Goal: Task Accomplishment & Management: Use online tool/utility

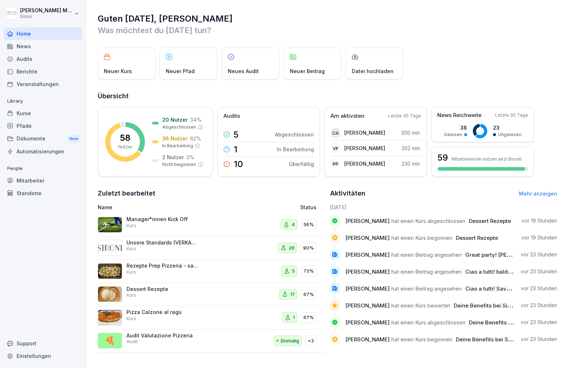
click at [25, 115] on div "Kurse" at bounding box center [43, 113] width 79 height 13
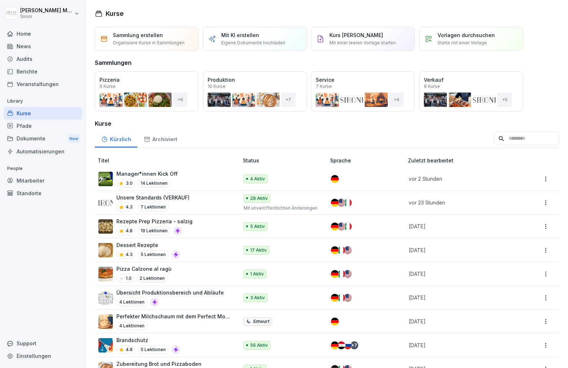
click at [44, 57] on div "Audits" at bounding box center [43, 59] width 79 height 13
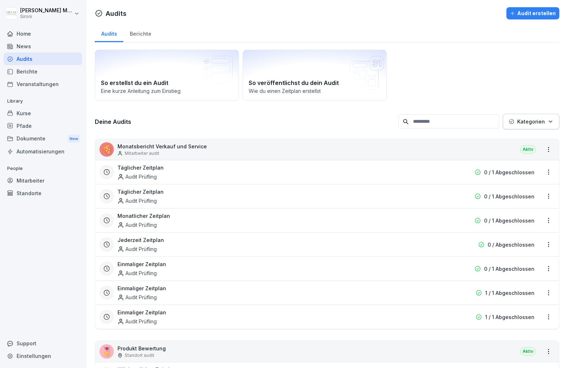
click at [157, 145] on p "Monatsbericht Verkauf und Service" at bounding box center [161, 147] width 89 height 8
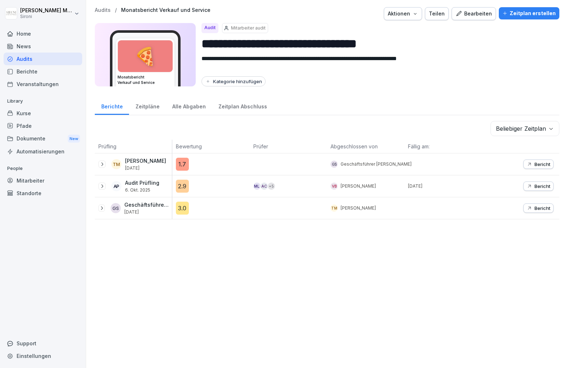
click at [484, 15] on div "Bearbeiten" at bounding box center [473, 14] width 36 height 8
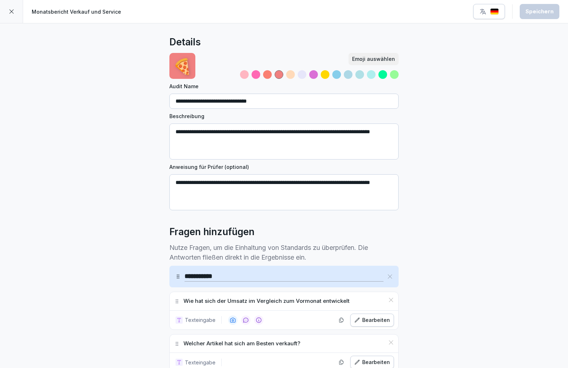
click at [9, 10] on icon at bounding box center [12, 12] width 6 height 6
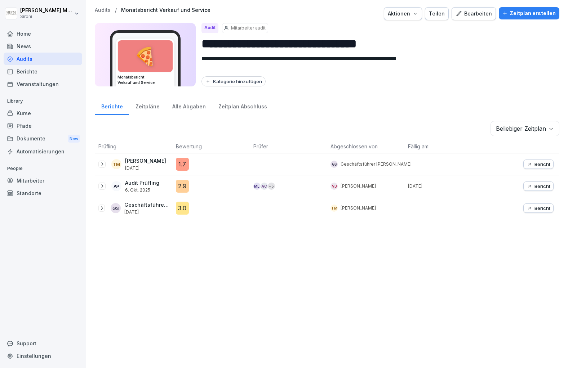
click at [30, 57] on div "Audits" at bounding box center [43, 59] width 79 height 13
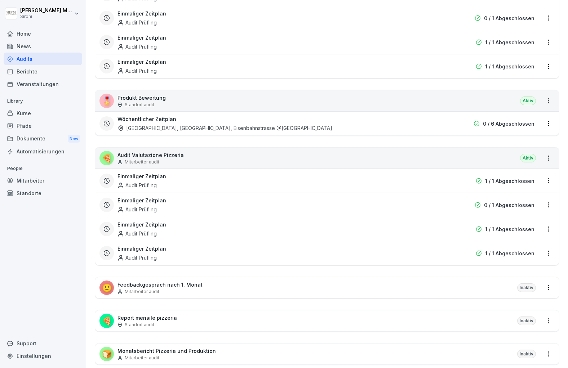
scroll to position [263, 0]
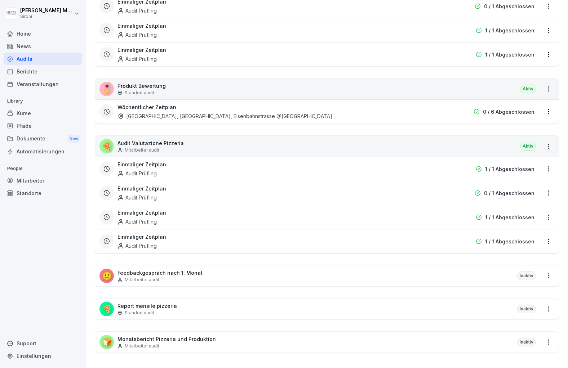
click at [168, 335] on p "Monatsbericht Pizzeria und Produktion" at bounding box center [166, 339] width 98 height 8
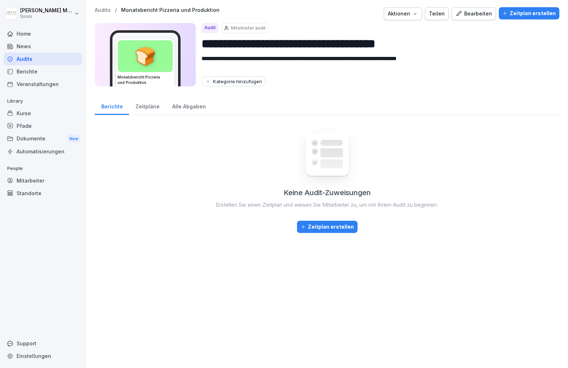
click at [481, 12] on div "Bearbeiten" at bounding box center [473, 14] width 36 height 8
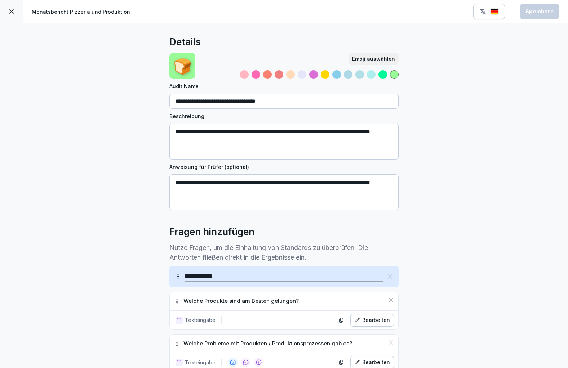
click at [14, 16] on div at bounding box center [11, 11] width 23 height 23
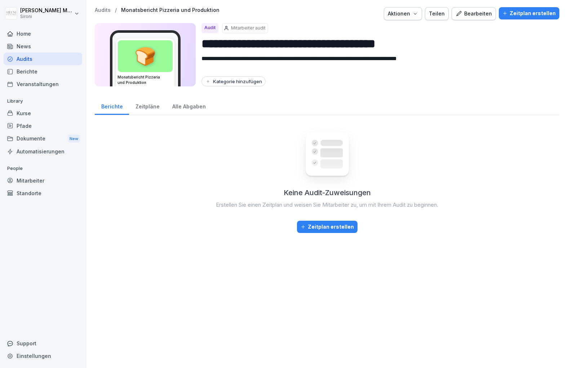
click at [27, 57] on div "Audits" at bounding box center [43, 59] width 79 height 13
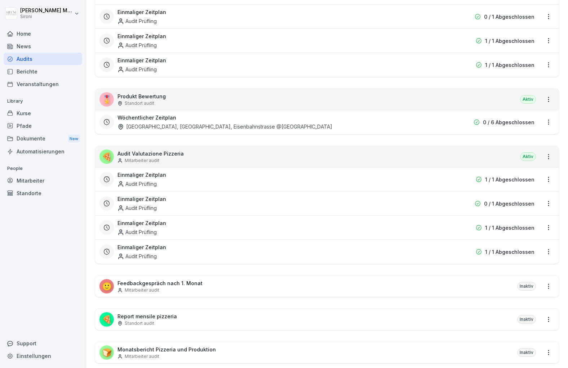
scroll to position [258, 0]
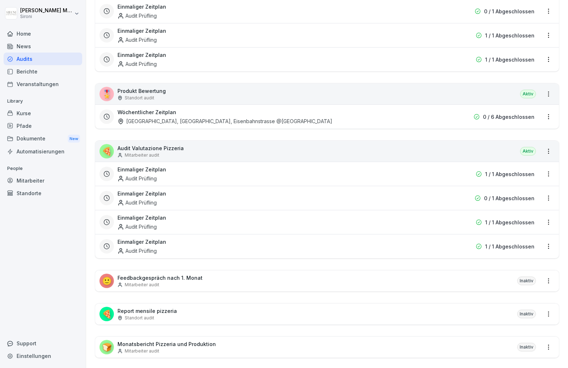
click at [138, 282] on p "Mitarbeiter audit" at bounding box center [142, 285] width 35 height 6
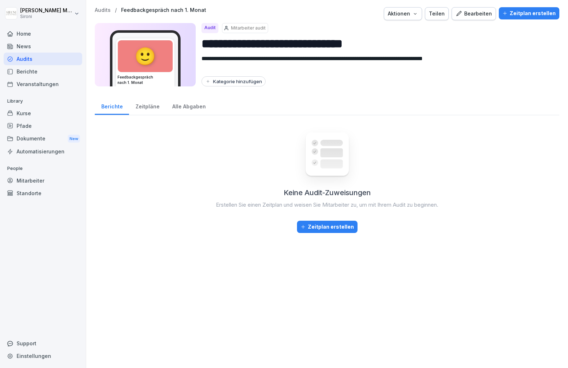
click at [473, 13] on div "Bearbeiten" at bounding box center [473, 14] width 36 height 8
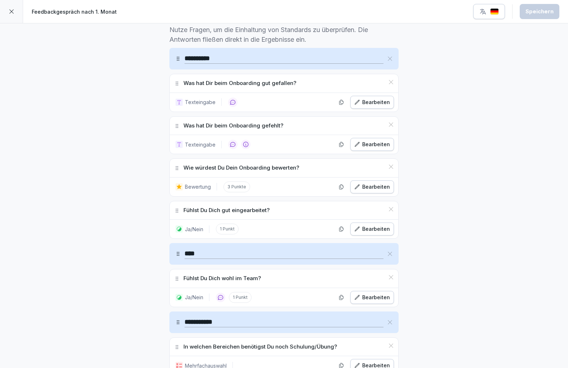
scroll to position [334, 0]
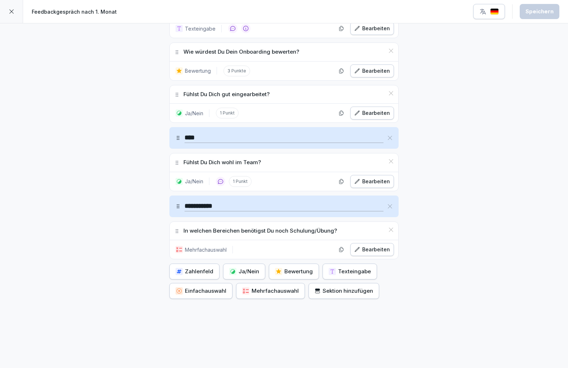
click at [10, 12] on icon at bounding box center [11, 11] width 4 height 4
